Goal: Information Seeking & Learning: Learn about a topic

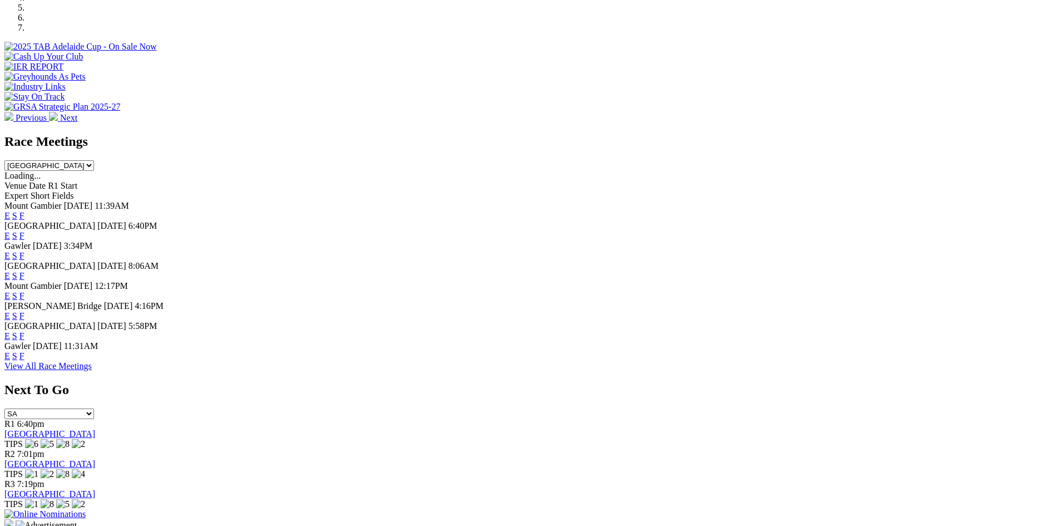
scroll to position [389, 0]
click at [24, 270] on link "F" at bounding box center [21, 274] width 5 height 9
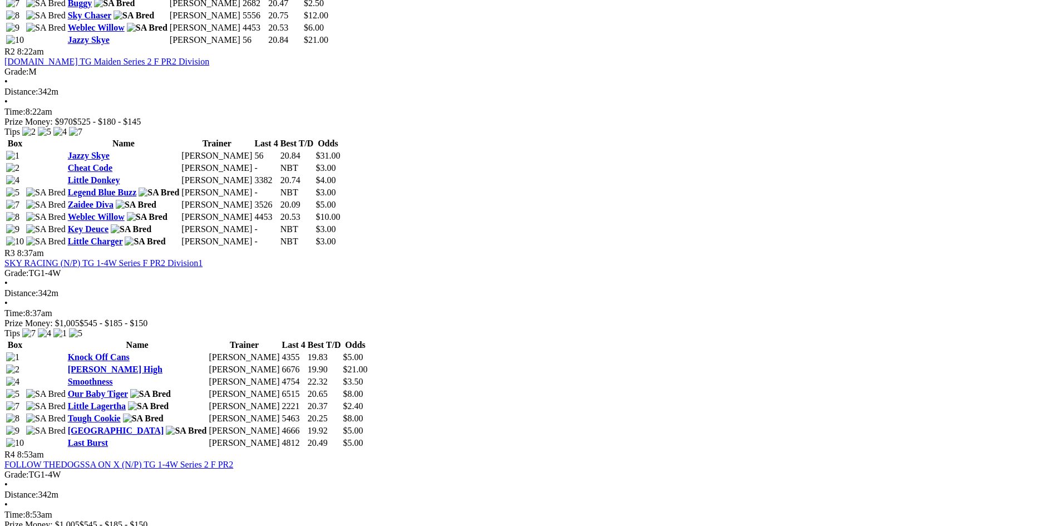
scroll to position [723, 0]
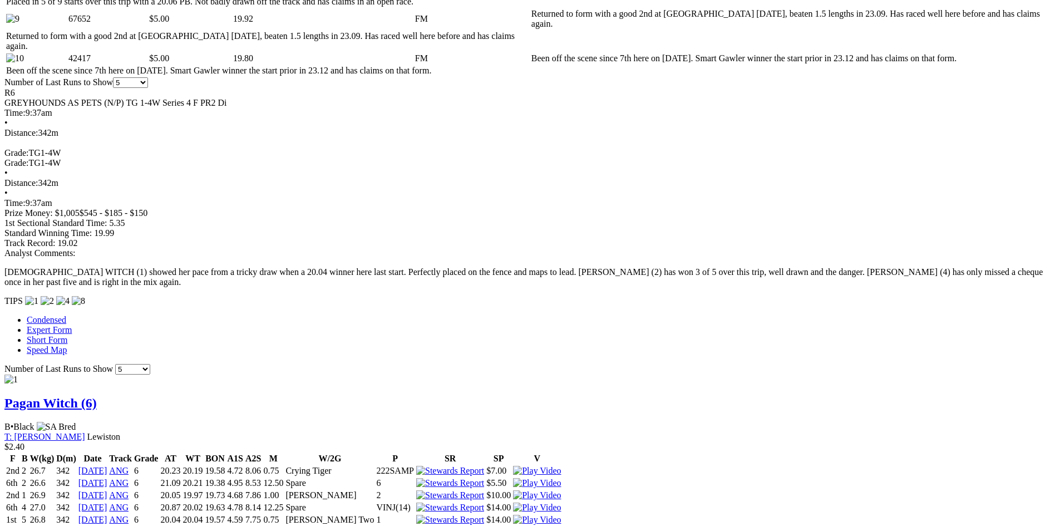
scroll to position [723, 0]
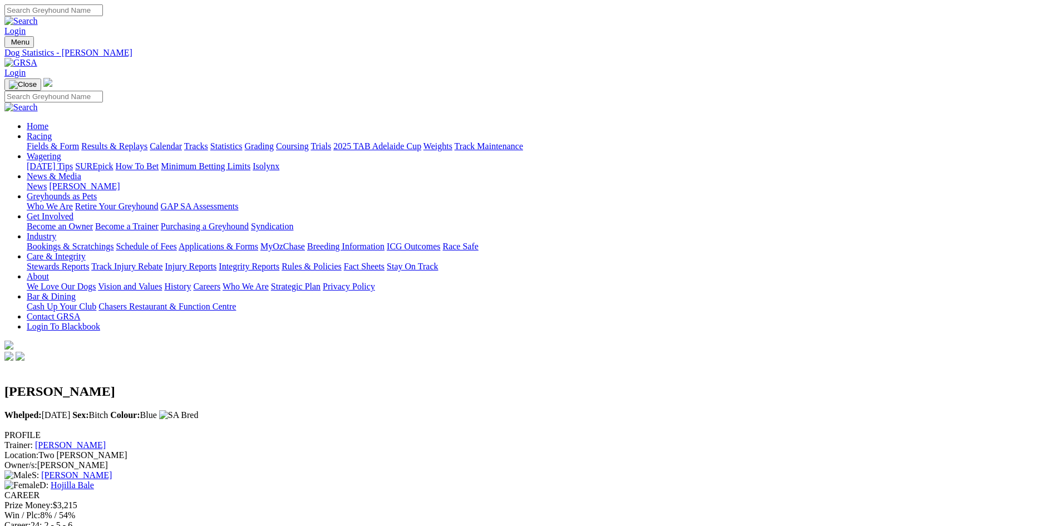
click at [79, 141] on link "Fields & Form" at bounding box center [53, 145] width 52 height 9
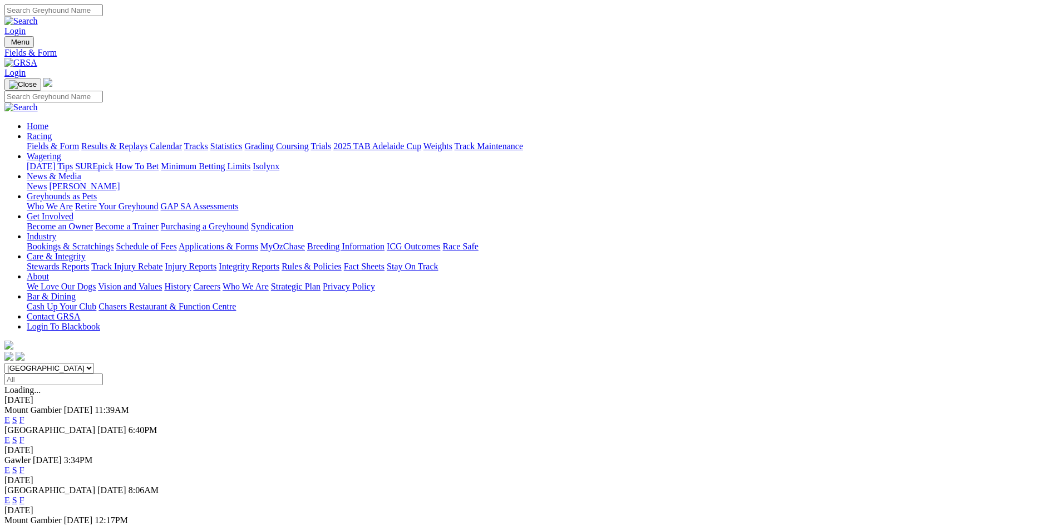
scroll to position [334, 0]
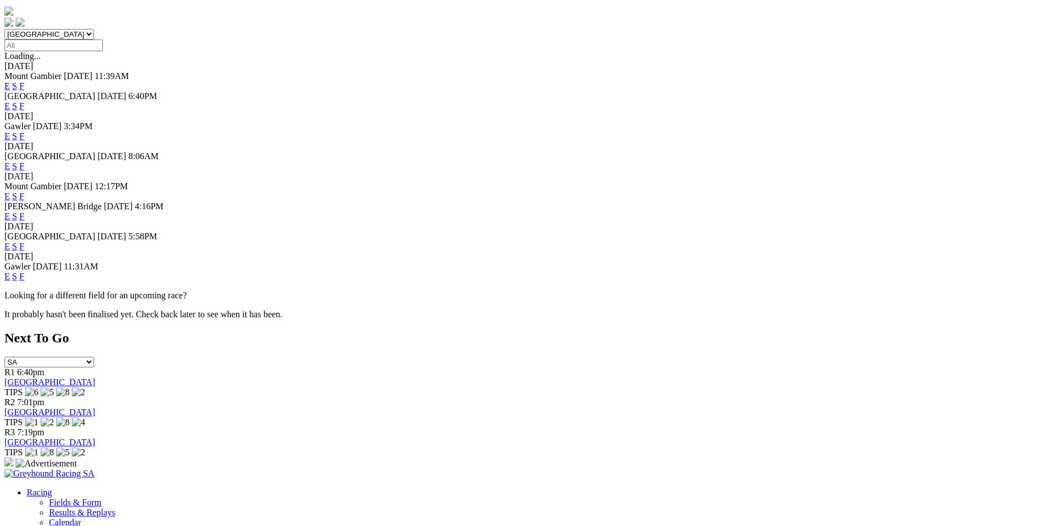
click at [24, 278] on link "F" at bounding box center [21, 276] width 5 height 9
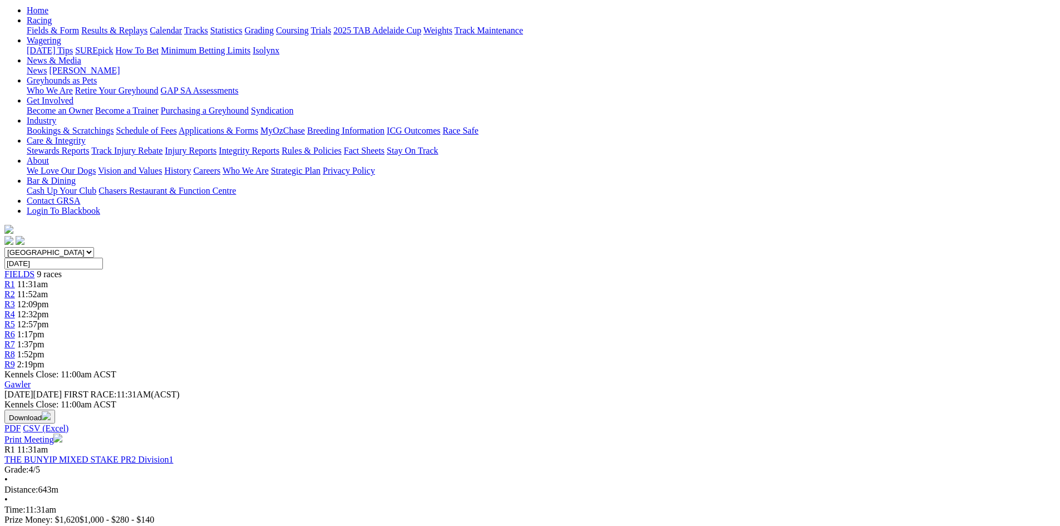
scroll to position [111, 0]
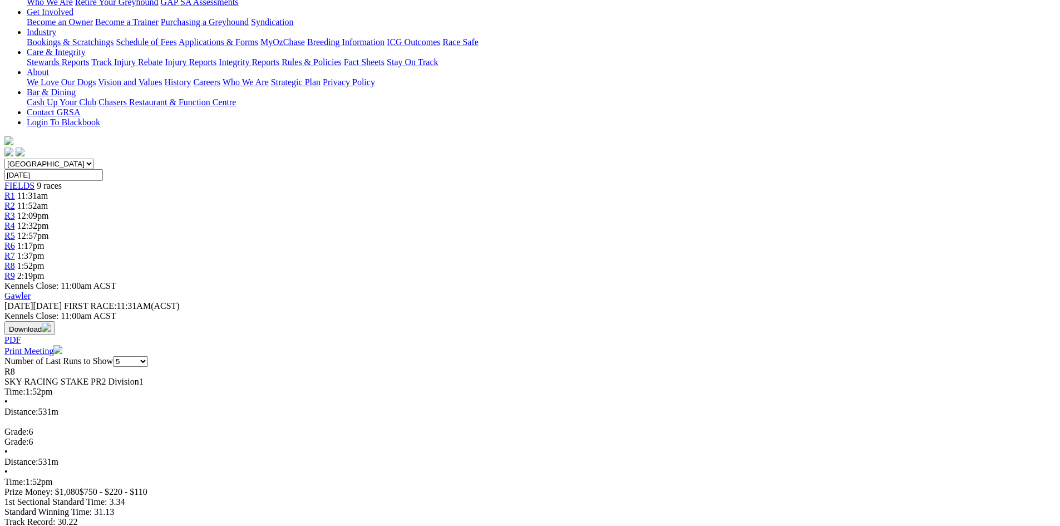
scroll to position [223, 0]
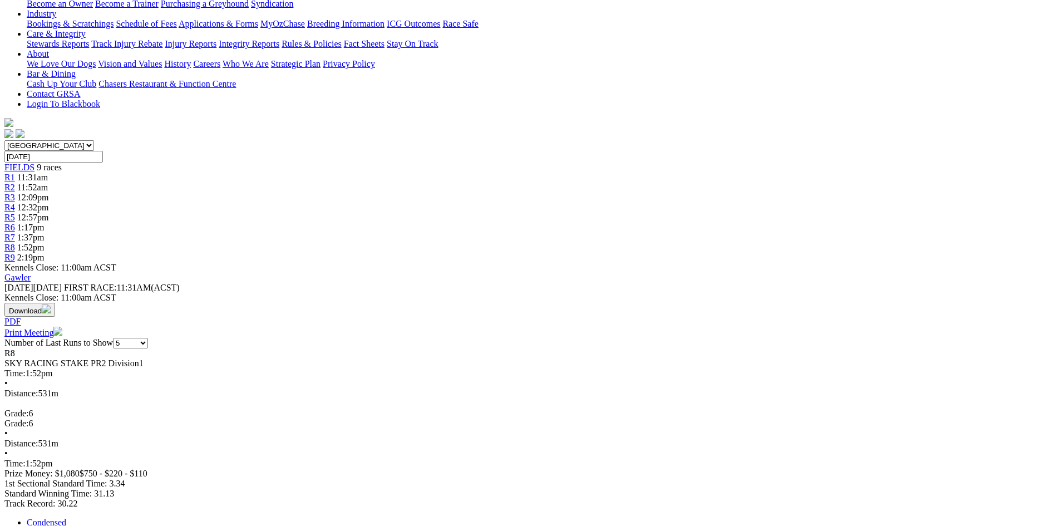
select select "10"
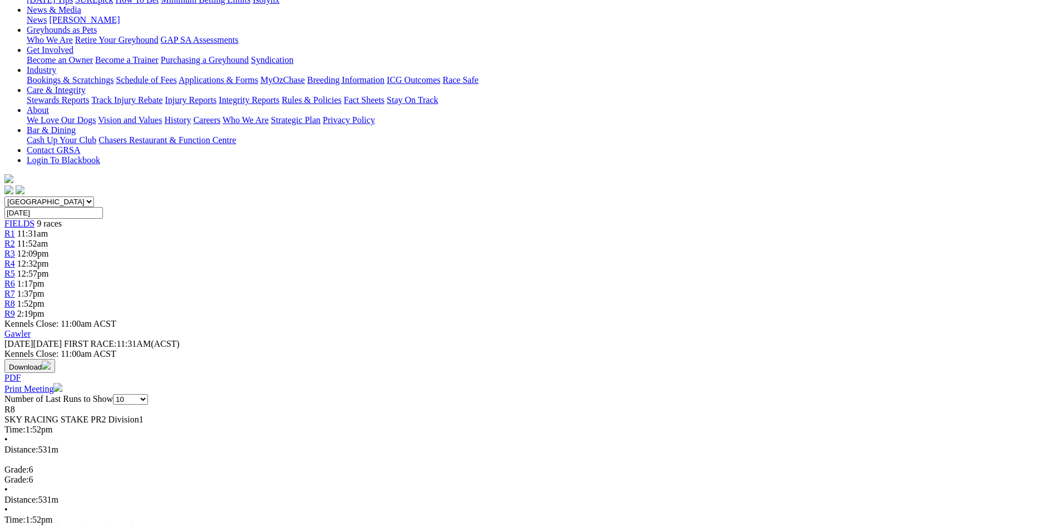
scroll to position [167, 0]
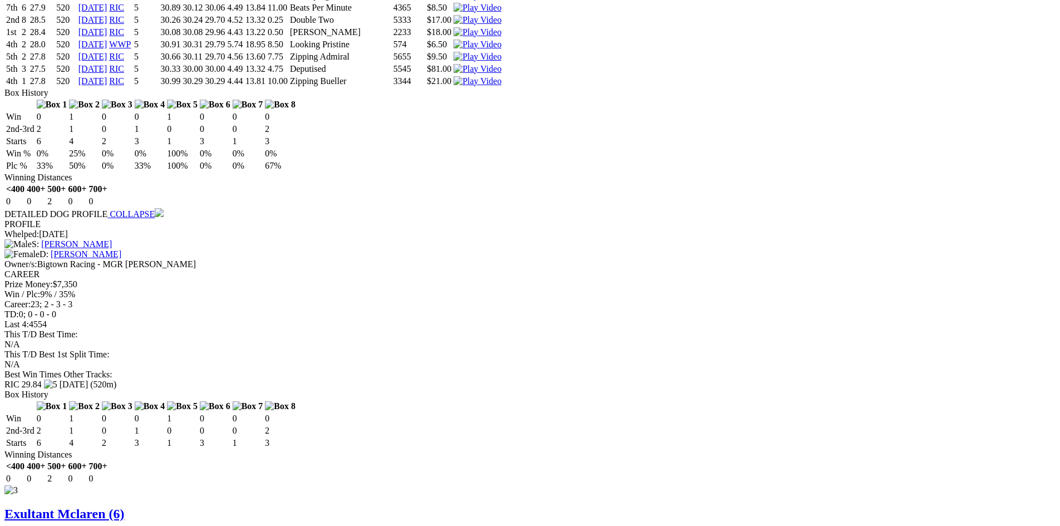
scroll to position [1502, 0]
